Goal: Task Accomplishment & Management: Complete application form

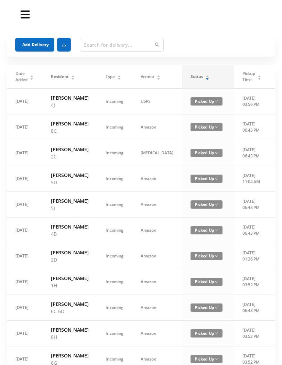
click at [205, 77] on icon "icon: caret-down" at bounding box center [207, 79] width 4 height 4
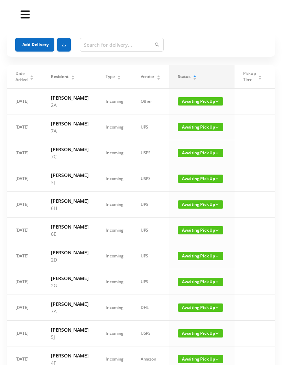
click at [35, 47] on button "Add Delivery" at bounding box center [34, 45] width 39 height 14
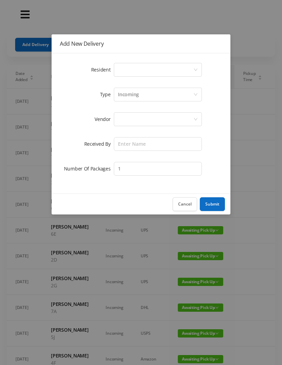
click at [124, 70] on div "Select a person" at bounding box center [155, 69] width 75 height 13
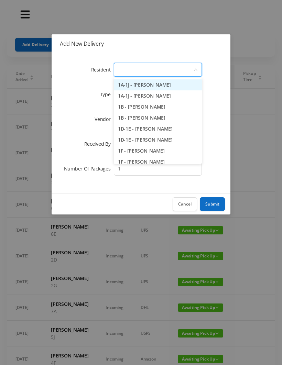
type input "8"
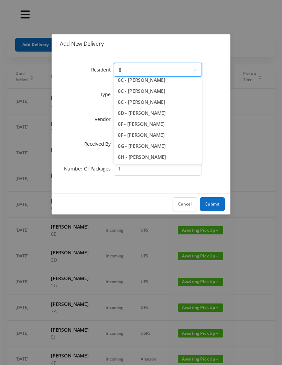
scroll to position [38, 0]
click at [184, 205] on button "Cancel" at bounding box center [184, 204] width 24 height 14
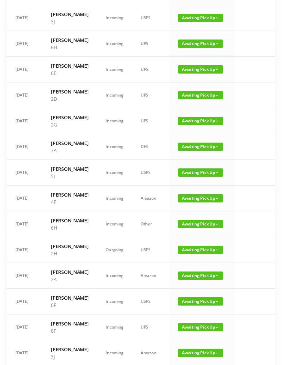
scroll to position [161, 0]
click at [187, 254] on span "Awaiting Pick Up" at bounding box center [200, 250] width 45 height 8
click at [187, 365] on link "Picked Up" at bounding box center [190, 364] width 45 height 11
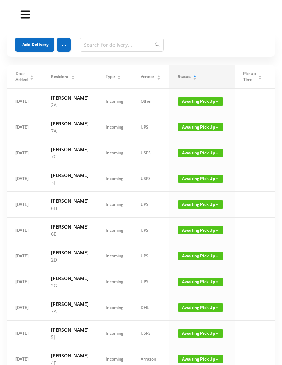
scroll to position [0, 0]
click at [184, 234] on span "Awaiting Pick Up" at bounding box center [200, 230] width 45 height 8
click at [190, 293] on link "Picked Up" at bounding box center [190, 294] width 45 height 11
click at [201, 157] on span "Awaiting Pick Up" at bounding box center [200, 153] width 45 height 8
click at [193, 189] on link "Picked Up" at bounding box center [196, 184] width 45 height 11
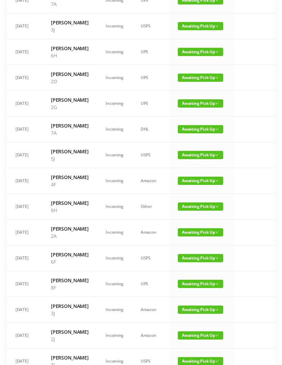
scroll to position [127, 0]
click at [199, 236] on span "Awaiting Pick Up" at bounding box center [200, 232] width 45 height 8
click at [194, 308] on link "Picked Up" at bounding box center [196, 310] width 45 height 11
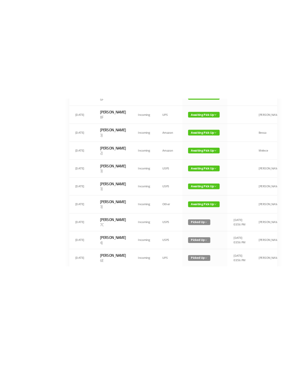
scroll to position [300, 0]
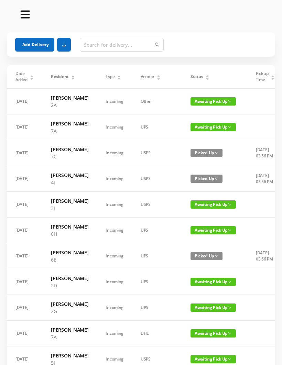
click at [205, 77] on icon "icon: caret-down" at bounding box center [207, 79] width 4 height 4
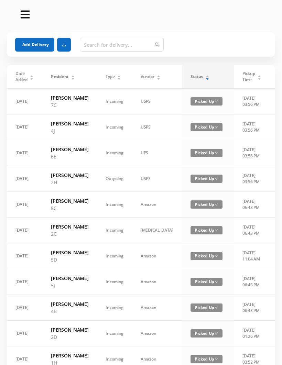
click at [190, 80] on div "Status" at bounding box center [199, 77] width 19 height 6
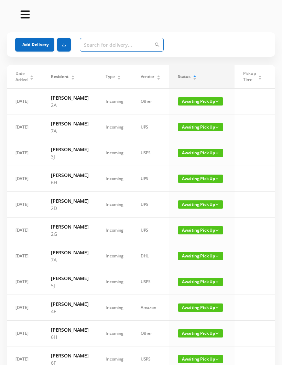
click at [96, 44] on input "text" at bounding box center [122, 45] width 84 height 14
type input "4"
click at [35, 47] on button "Add Delivery" at bounding box center [34, 45] width 39 height 14
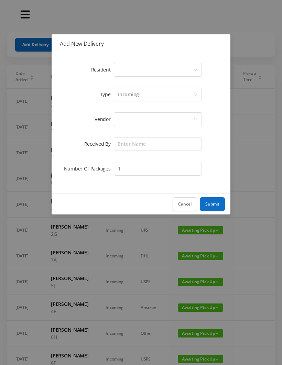
click at [125, 70] on div "Select a person" at bounding box center [155, 69] width 75 height 13
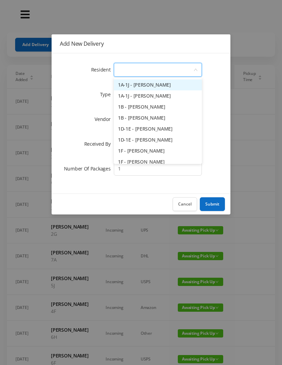
type input "4"
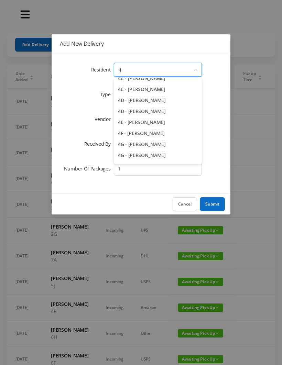
scroll to position [62, 0]
click at [141, 144] on li "4G - [PERSON_NAME]" at bounding box center [158, 143] width 88 height 11
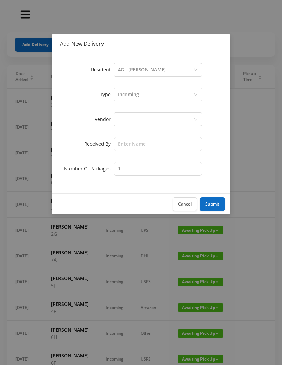
click at [128, 122] on div at bounding box center [155, 119] width 75 height 13
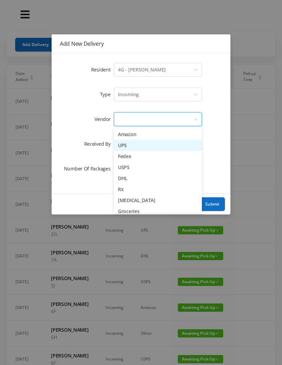
click at [135, 148] on li "UPS" at bounding box center [158, 145] width 88 height 11
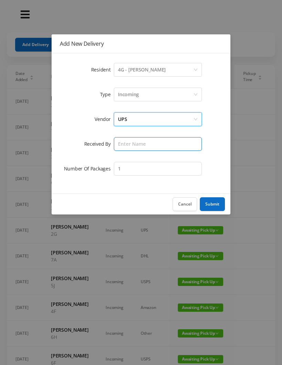
click at [121, 144] on input "text" at bounding box center [158, 144] width 88 height 14
type input "[PERSON_NAME]"
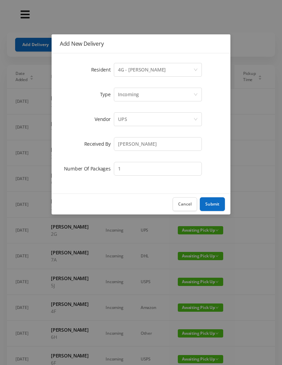
click at [212, 201] on button "Submit" at bounding box center [212, 204] width 25 height 14
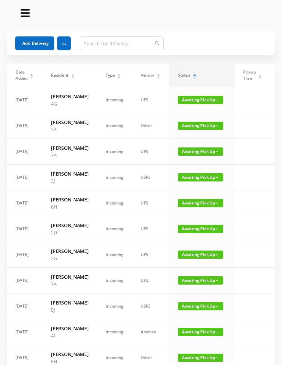
scroll to position [0, 0]
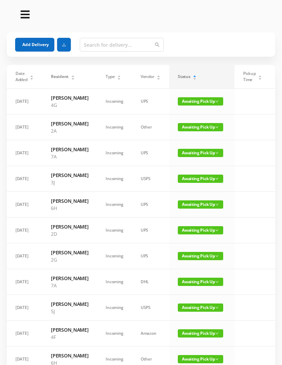
click at [193, 76] on icon "icon: caret-up" at bounding box center [195, 76] width 4 height 4
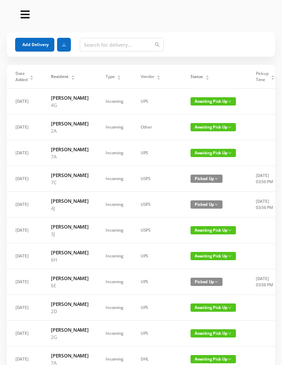
click at [205, 76] on icon "icon: caret-up" at bounding box center [207, 76] width 4 height 4
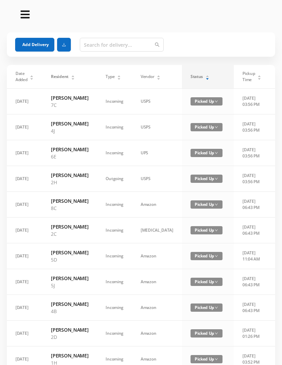
click at [205, 78] on icon "icon: caret-down" at bounding box center [207, 79] width 4 height 4
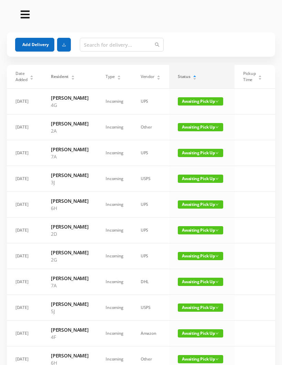
click at [34, 46] on button "Add Delivery" at bounding box center [34, 45] width 39 height 14
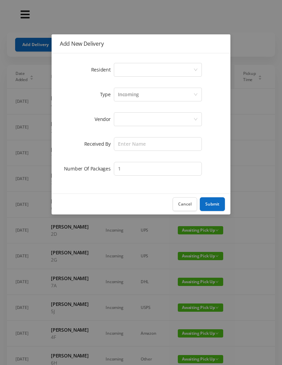
click at [126, 70] on div "Select a person" at bounding box center [155, 69] width 75 height 13
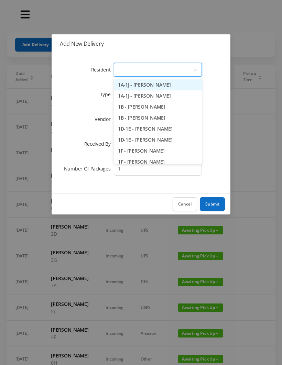
type input "7"
click at [155, 85] on li "7A - [PERSON_NAME]" at bounding box center [158, 84] width 88 height 11
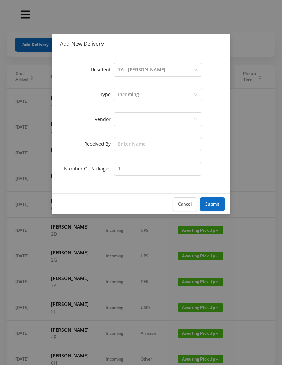
click at [129, 122] on div at bounding box center [155, 119] width 75 height 13
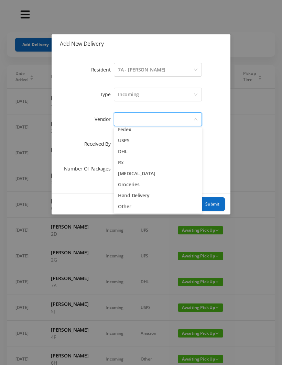
scroll to position [27, 0]
click at [127, 211] on li "Other" at bounding box center [158, 206] width 88 height 11
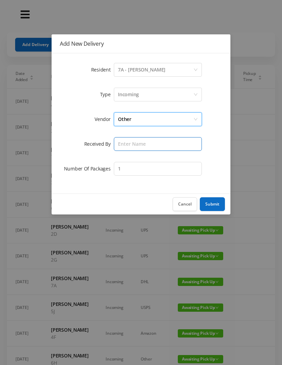
click at [133, 145] on input "text" at bounding box center [158, 144] width 88 height 14
type input "[PERSON_NAME]"
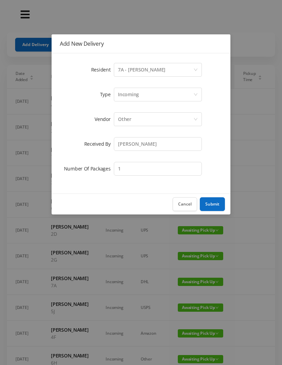
click at [217, 199] on button "Submit" at bounding box center [212, 204] width 25 height 14
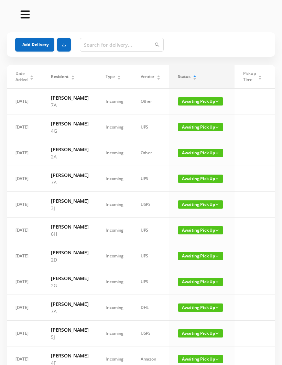
click at [36, 40] on button "Add Delivery" at bounding box center [34, 45] width 39 height 14
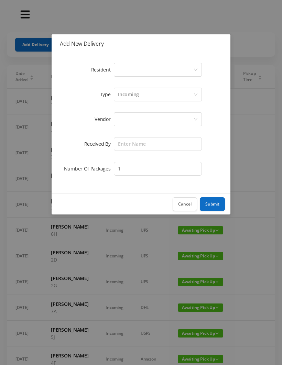
click at [128, 67] on div "Select a person" at bounding box center [155, 69] width 75 height 13
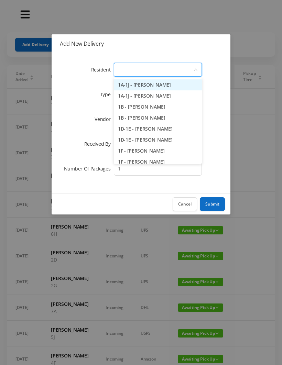
type input "5"
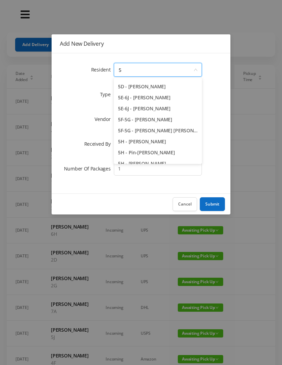
scroll to position [52, 0]
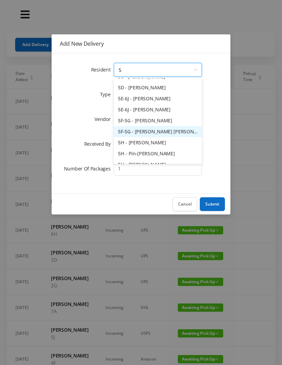
click at [169, 132] on li "5F-5G - [PERSON_NAME] [PERSON_NAME]" at bounding box center [158, 131] width 88 height 11
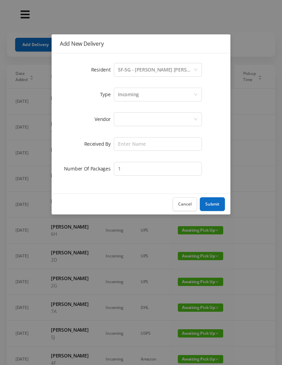
click at [125, 120] on div at bounding box center [155, 119] width 75 height 13
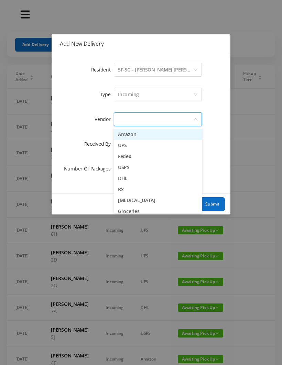
click at [134, 146] on li "UPS" at bounding box center [158, 145] width 88 height 11
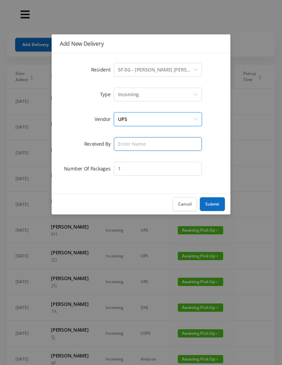
click at [123, 144] on input "text" at bounding box center [158, 144] width 88 height 14
type input "[PERSON_NAME]"
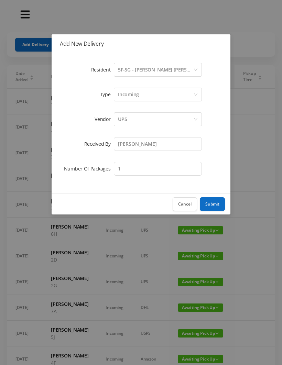
click at [186, 71] on div "Select a person 5F-5G - Kathy Turck Rose" at bounding box center [155, 69] width 75 height 13
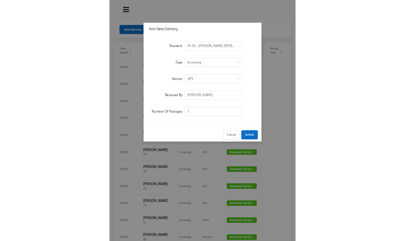
scroll to position [564, 0]
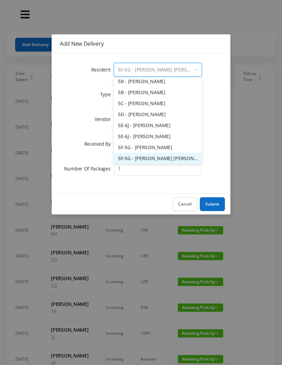
click at [159, 158] on li "5F-5G - [PERSON_NAME] [PERSON_NAME]" at bounding box center [158, 158] width 88 height 11
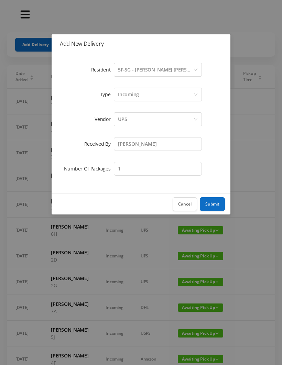
click at [213, 198] on button "Submit" at bounding box center [212, 204] width 25 height 14
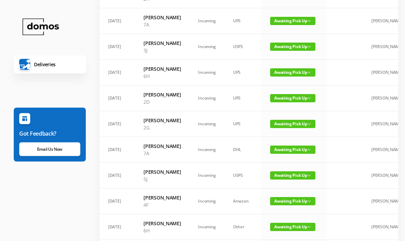
scroll to position [180, 0]
click at [281, 102] on span "Awaiting Pick Up" at bounding box center [292, 98] width 45 height 8
click at [281, 162] on link "Picked Up" at bounding box center [283, 162] width 45 height 11
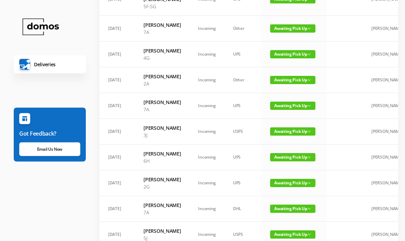
scroll to position [95, 0]
click at [281, 84] on span "Awaiting Pick Up" at bounding box center [292, 80] width 45 height 8
click at [281, 123] on link "Picked Up" at bounding box center [282, 122] width 45 height 11
